Goal: Information Seeking & Learning: Find specific page/section

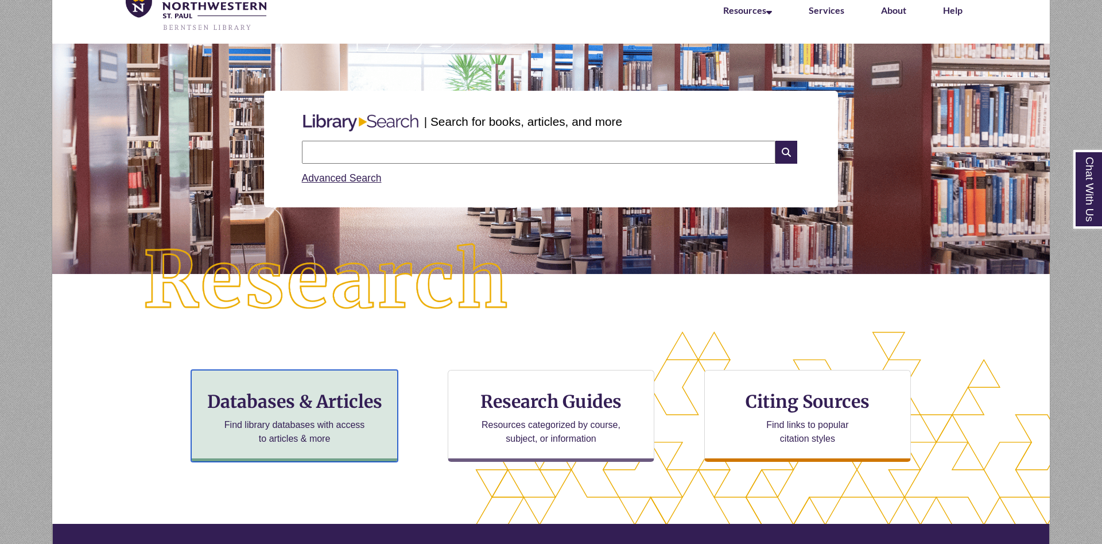
click at [362, 406] on h3 "Databases & Articles" at bounding box center [294, 401] width 187 height 22
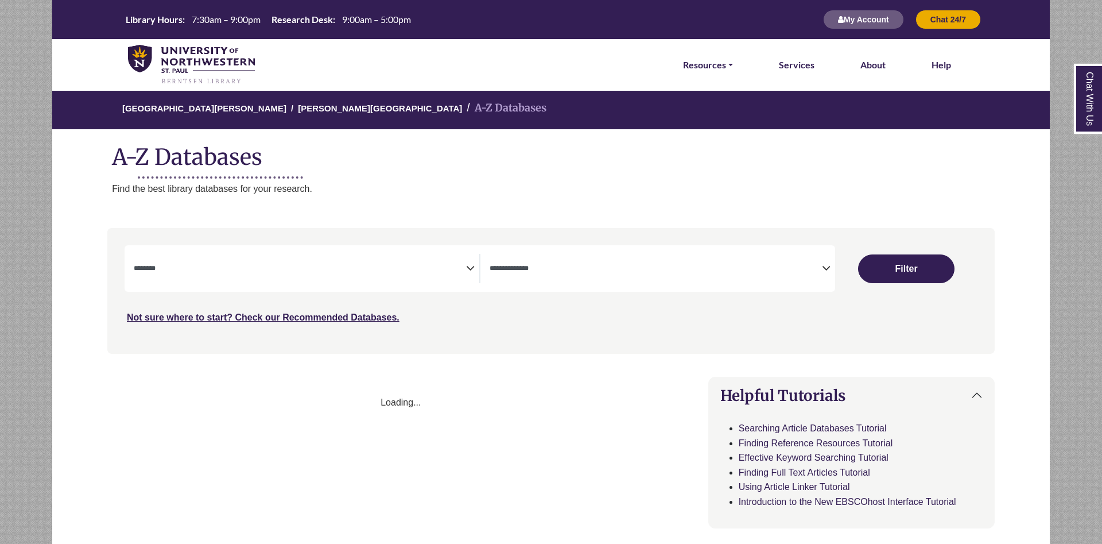
select select "Database Subject Filter"
select select "Database Types Filter"
select select "Database Subject Filter"
select select "Database Types Filter"
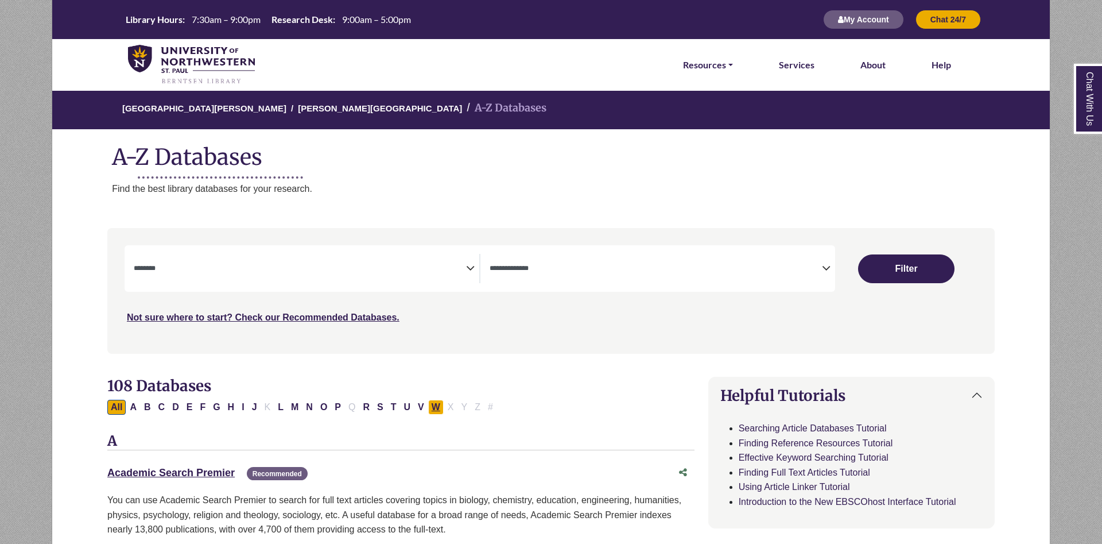
click at [432, 409] on button "W" at bounding box center [435, 406] width 15 height 15
select select "Database Subject Filter"
select select "Database Types Filter"
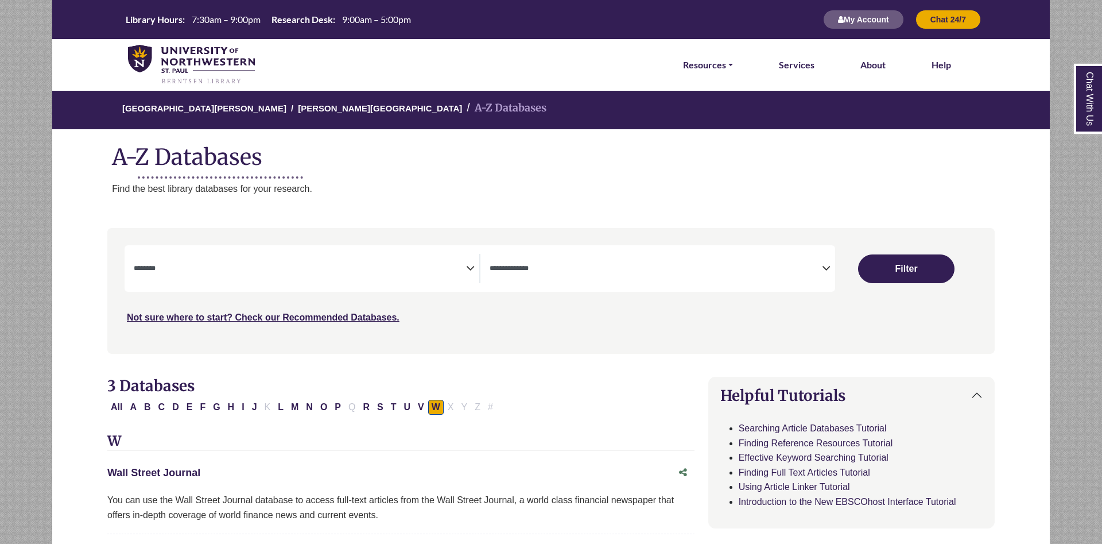
click at [141, 475] on link "Wall Street Journal This link opens in a new window" at bounding box center [153, 472] width 93 height 11
